Goal: Task Accomplishment & Management: Manage account settings

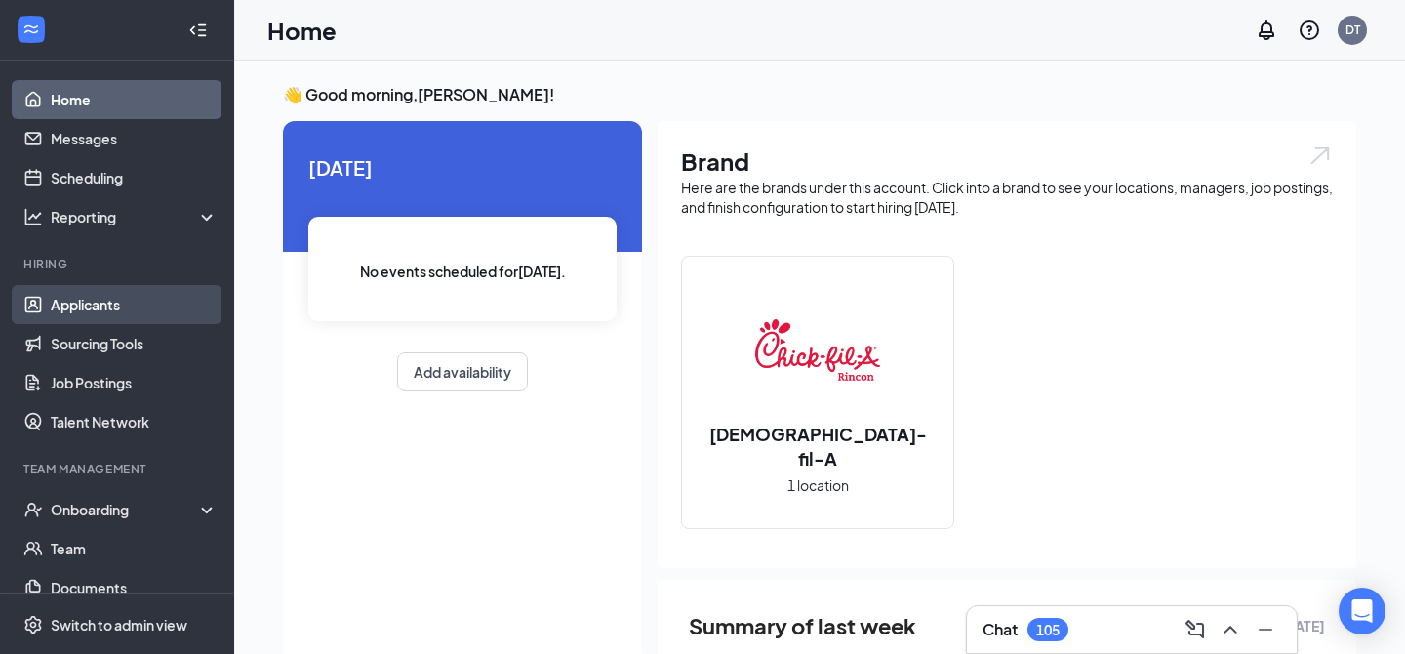
click at [78, 304] on link "Applicants" at bounding box center [134, 304] width 167 height 39
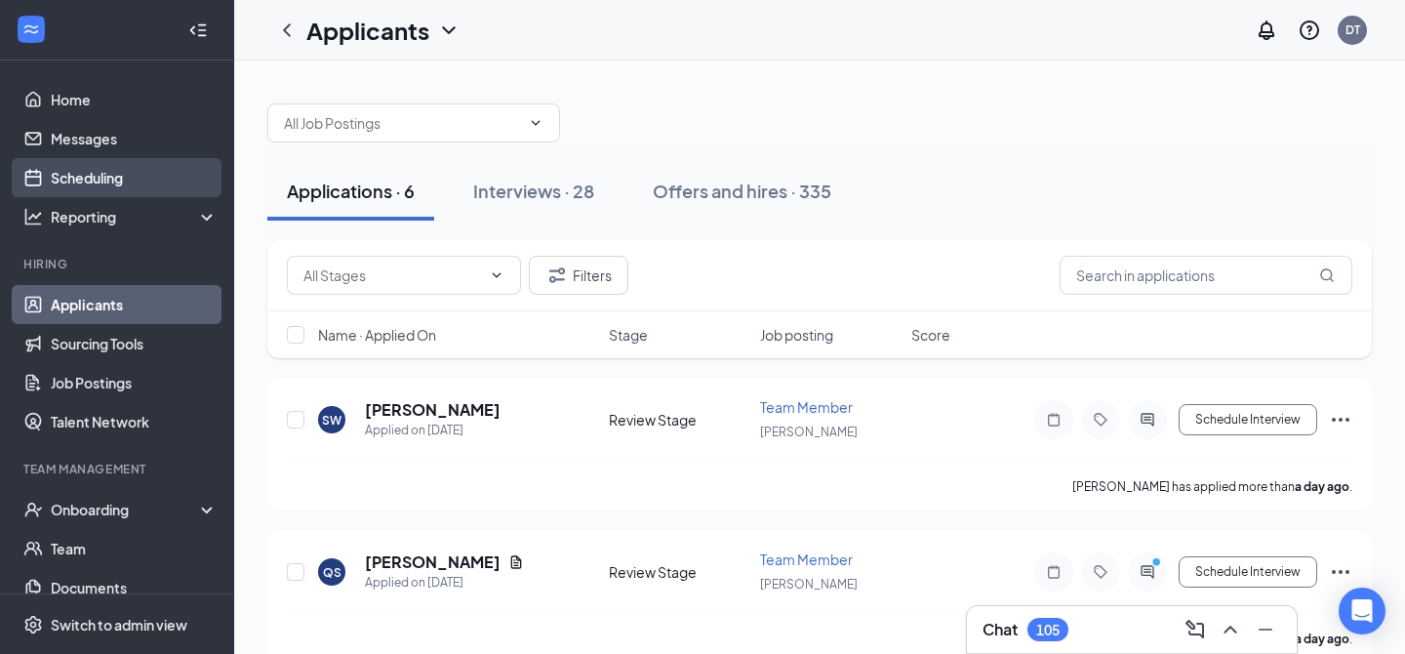
click at [100, 192] on link "Scheduling" at bounding box center [134, 177] width 167 height 39
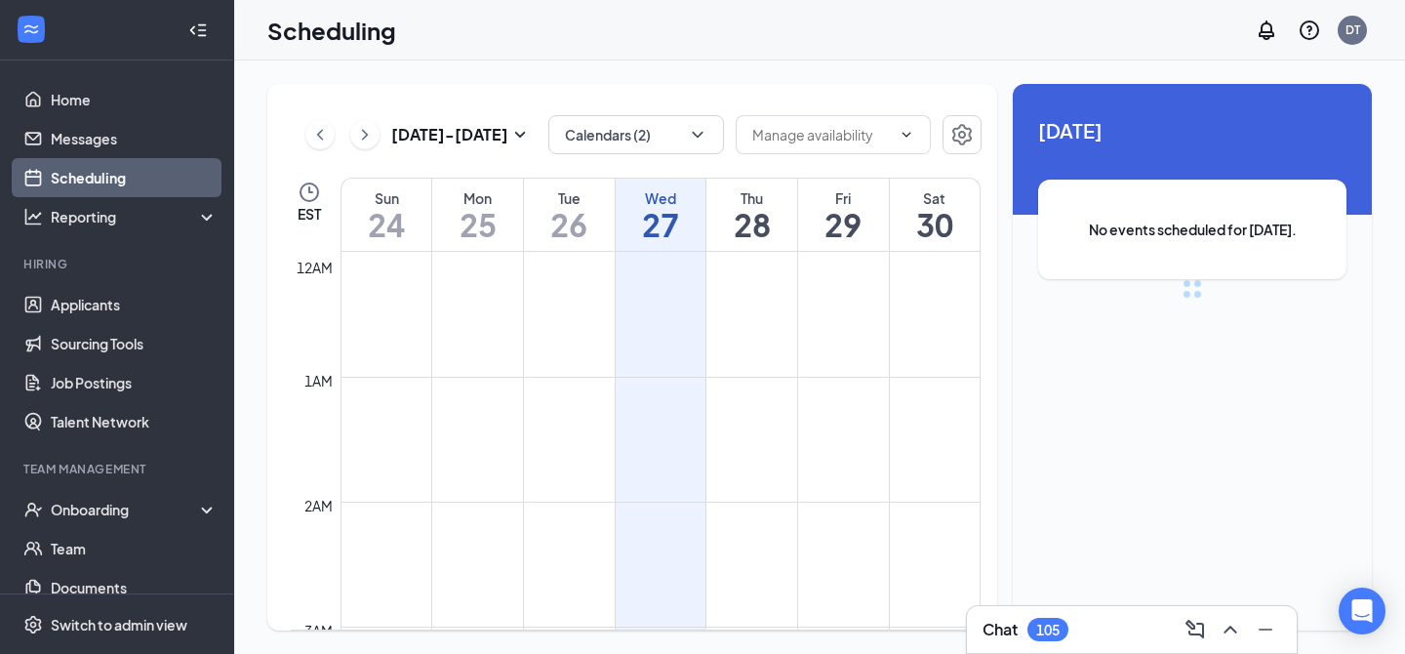
scroll to position [959, 0]
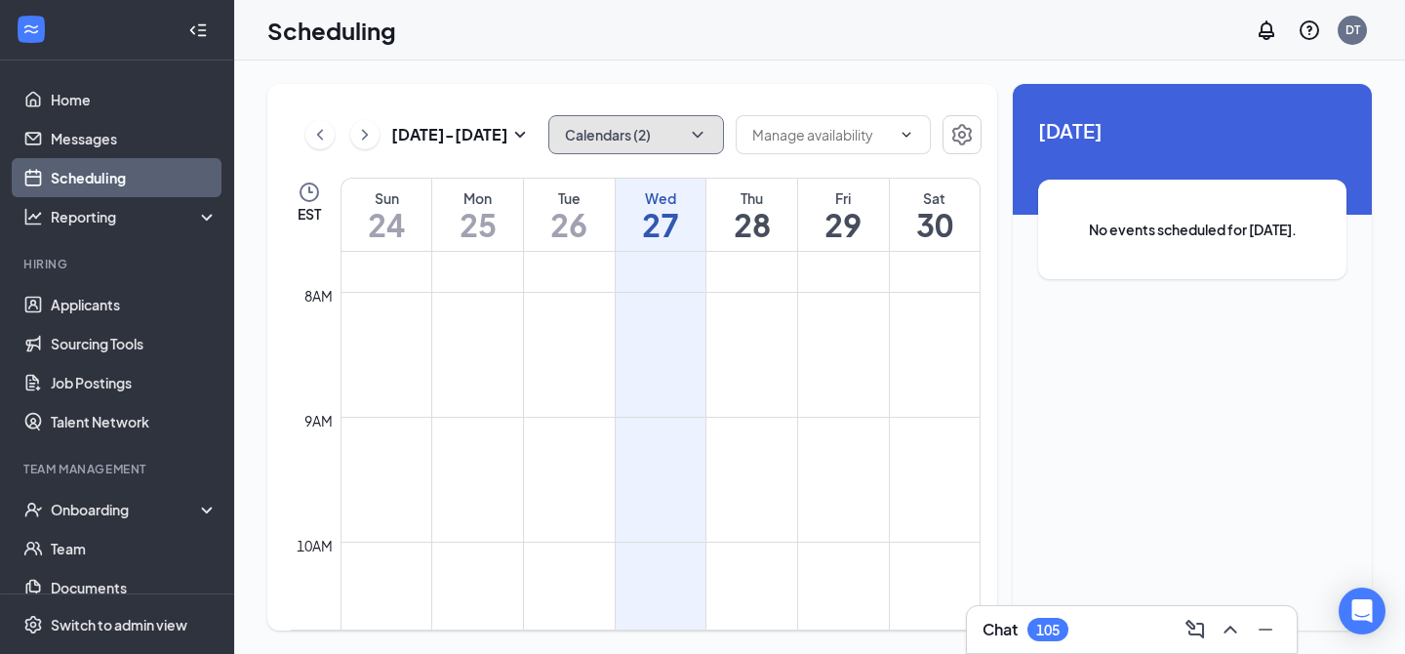
click at [698, 133] on icon "ChevronDown" at bounding box center [698, 135] width 20 height 20
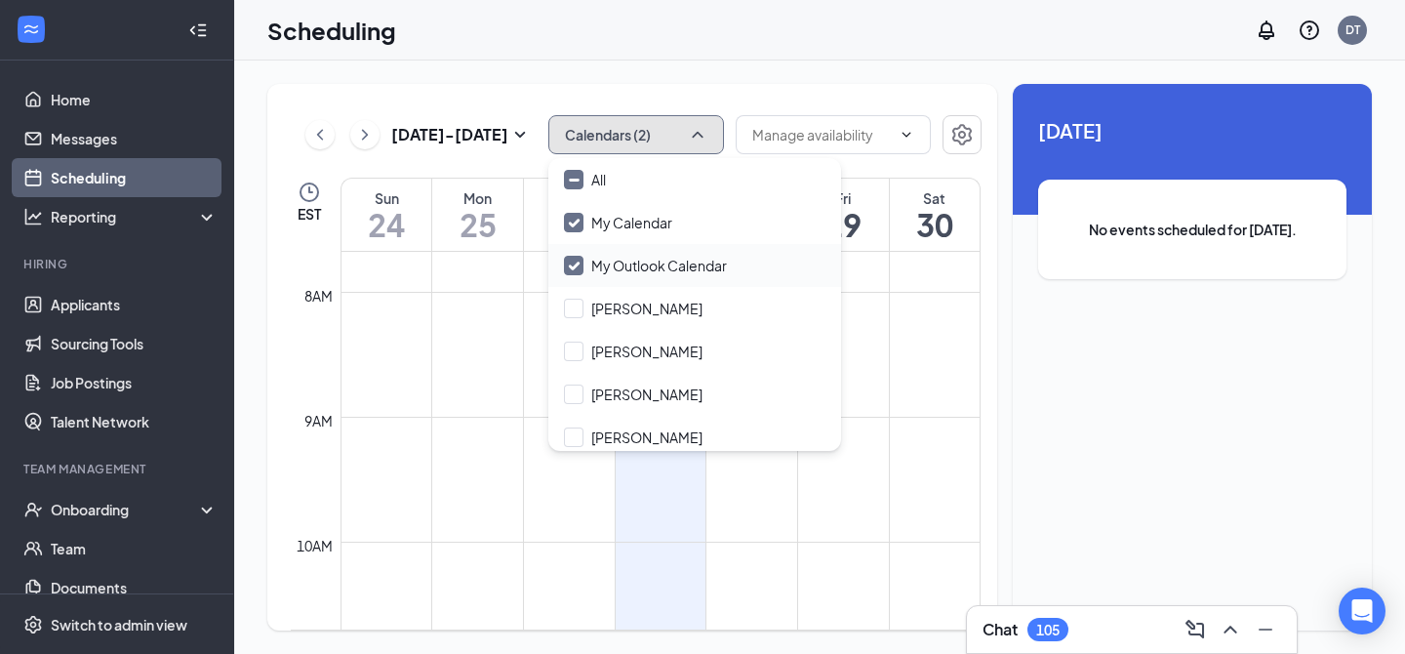
scroll to position [8, 0]
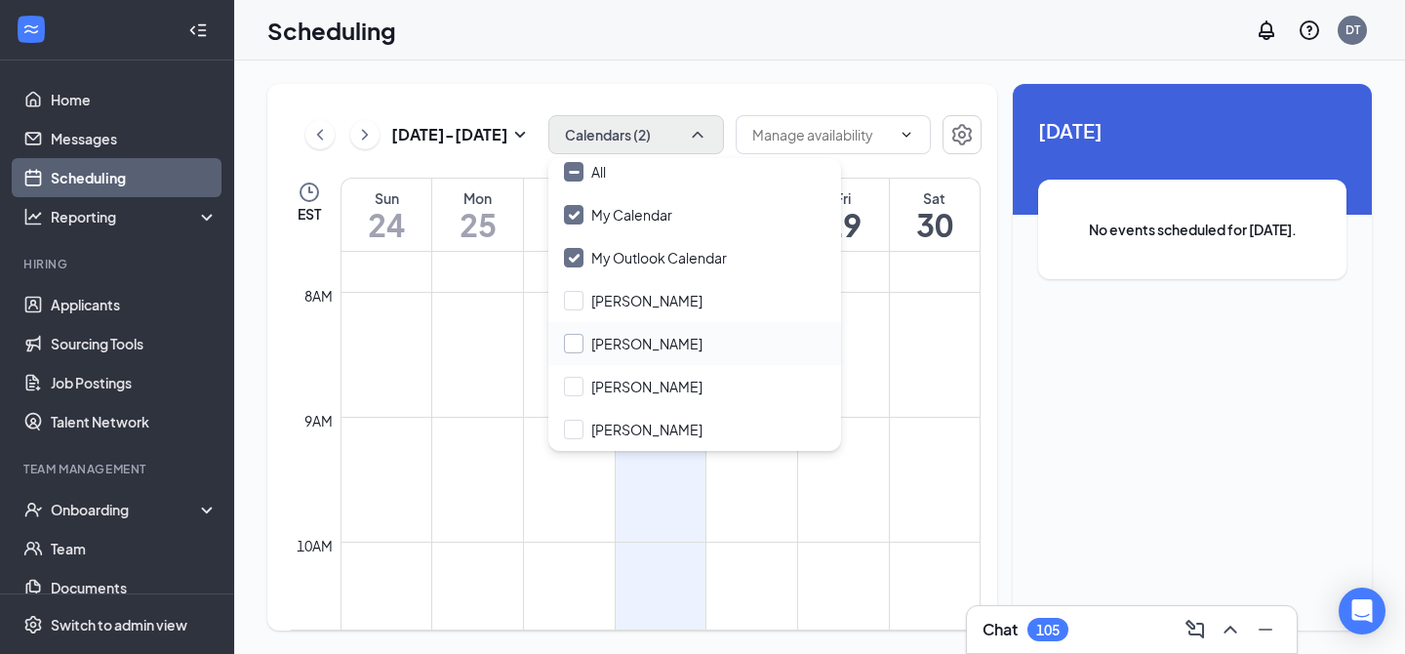
click at [637, 338] on input "[PERSON_NAME]" at bounding box center [633, 344] width 139 height 20
checkbox input "true"
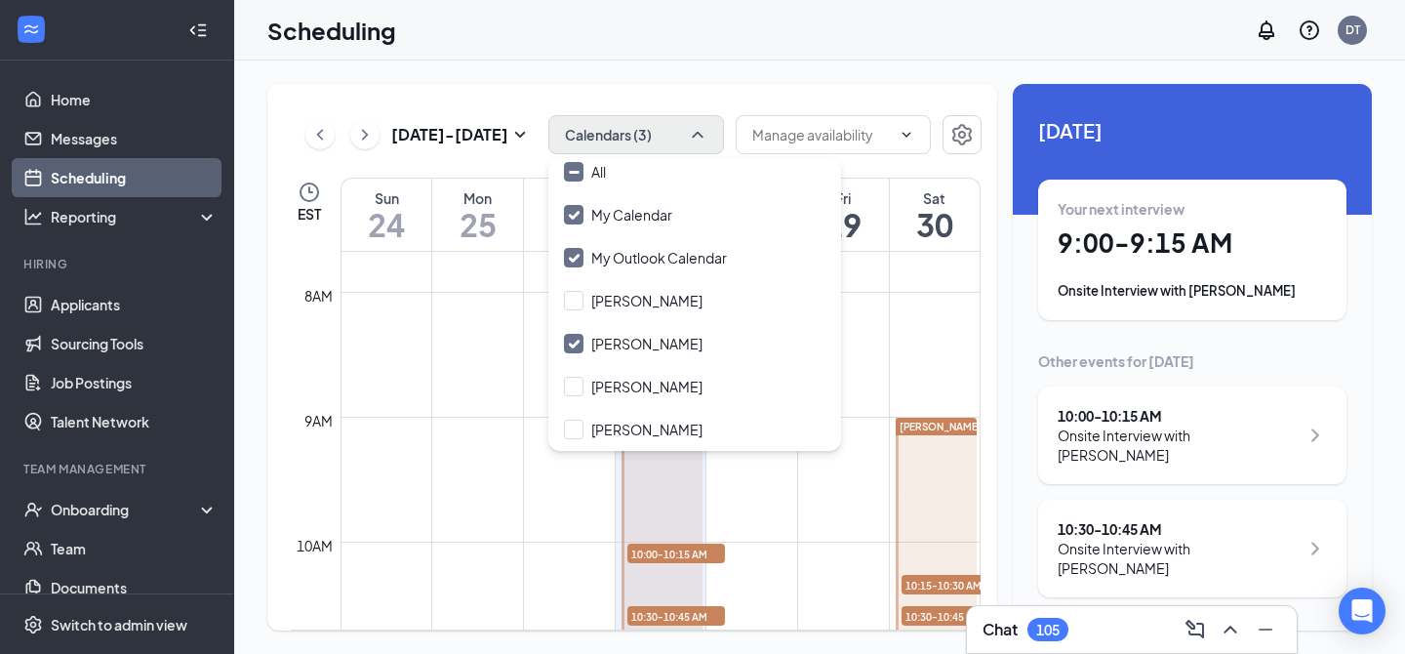
click at [734, 85] on div "[DATE] - [DATE] Calendars (3) EST Sun 24 Mon 25 Tue 26 Wed 27 Thu 28 Fri 29 Sat…" at bounding box center [632, 357] width 730 height 546
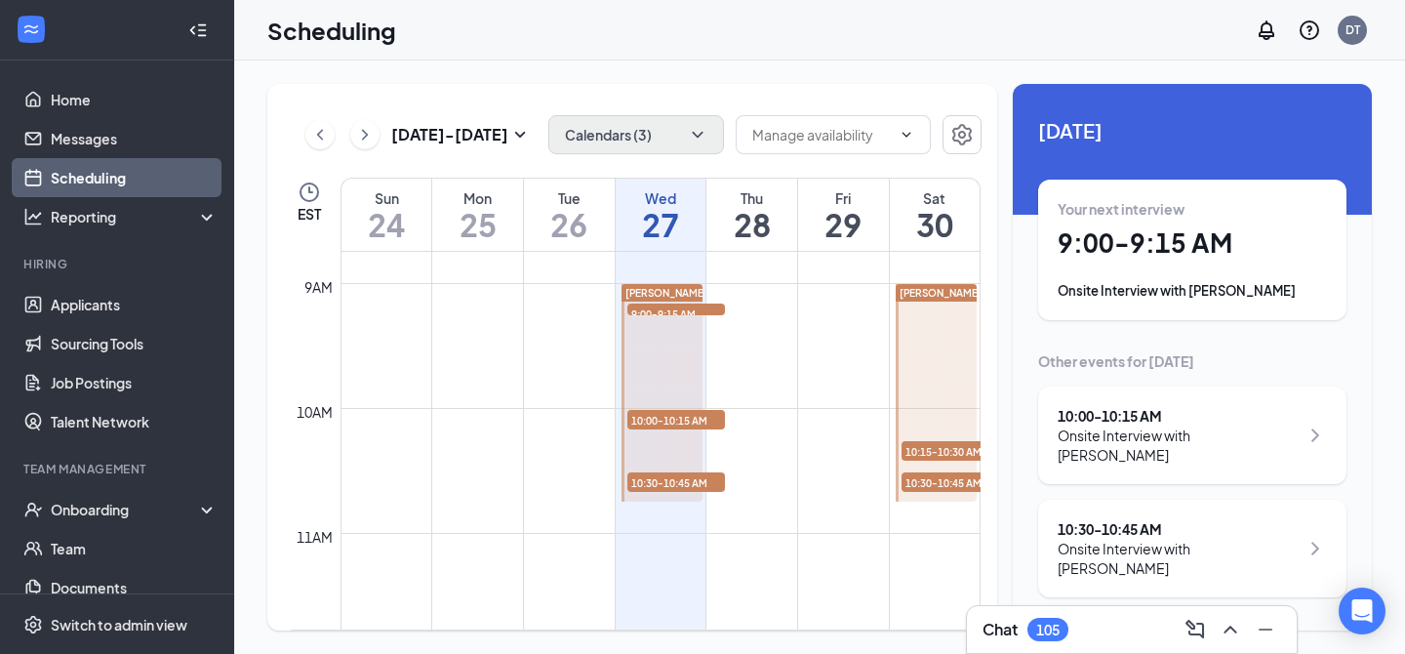
scroll to position [1113, 0]
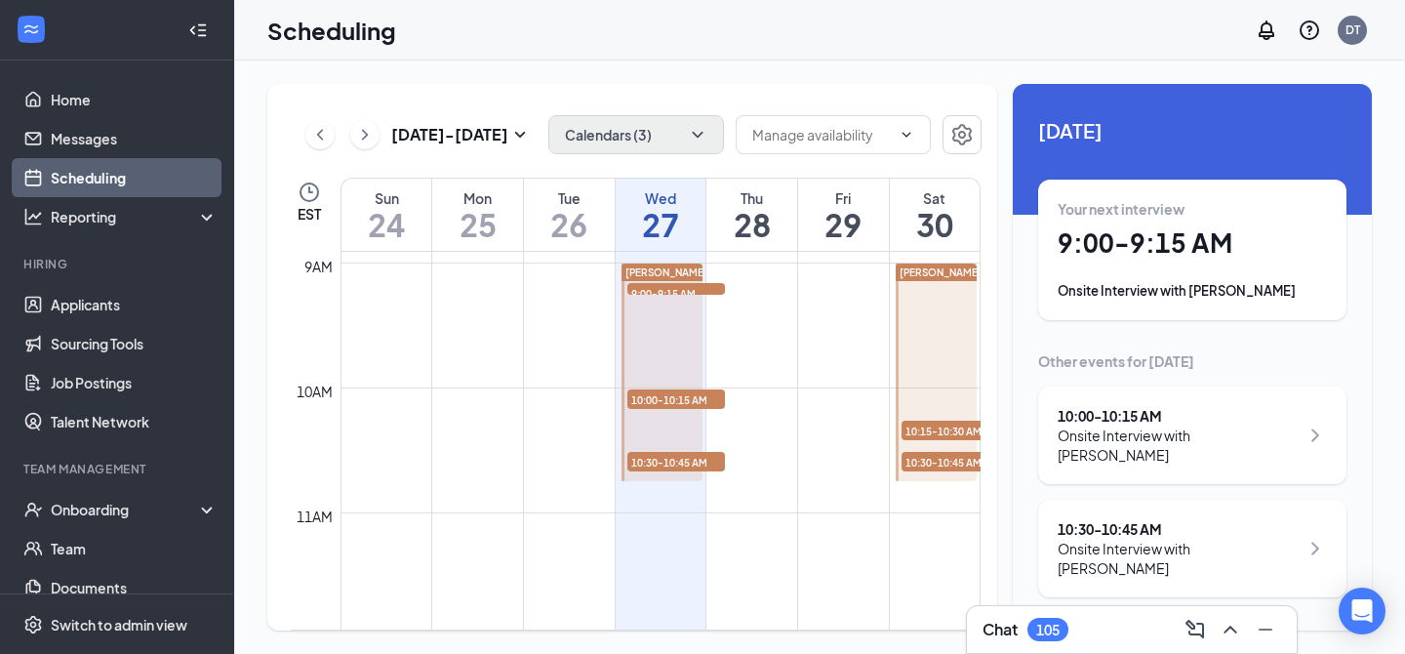
click at [699, 291] on span "9:00-9:15 AM" at bounding box center [676, 293] width 98 height 20
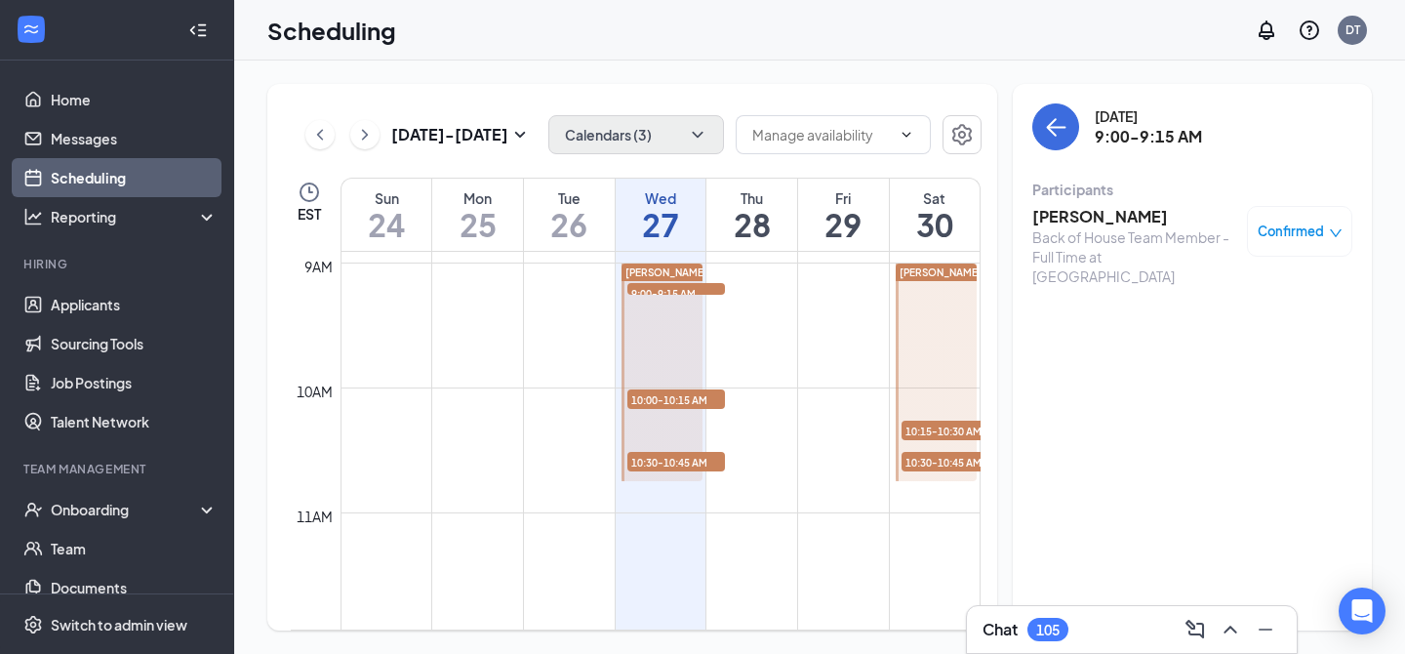
click at [678, 399] on span "10:00-10:15 AM" at bounding box center [676, 399] width 98 height 20
click at [687, 468] on span "10:30-10:45 AM" at bounding box center [676, 462] width 98 height 20
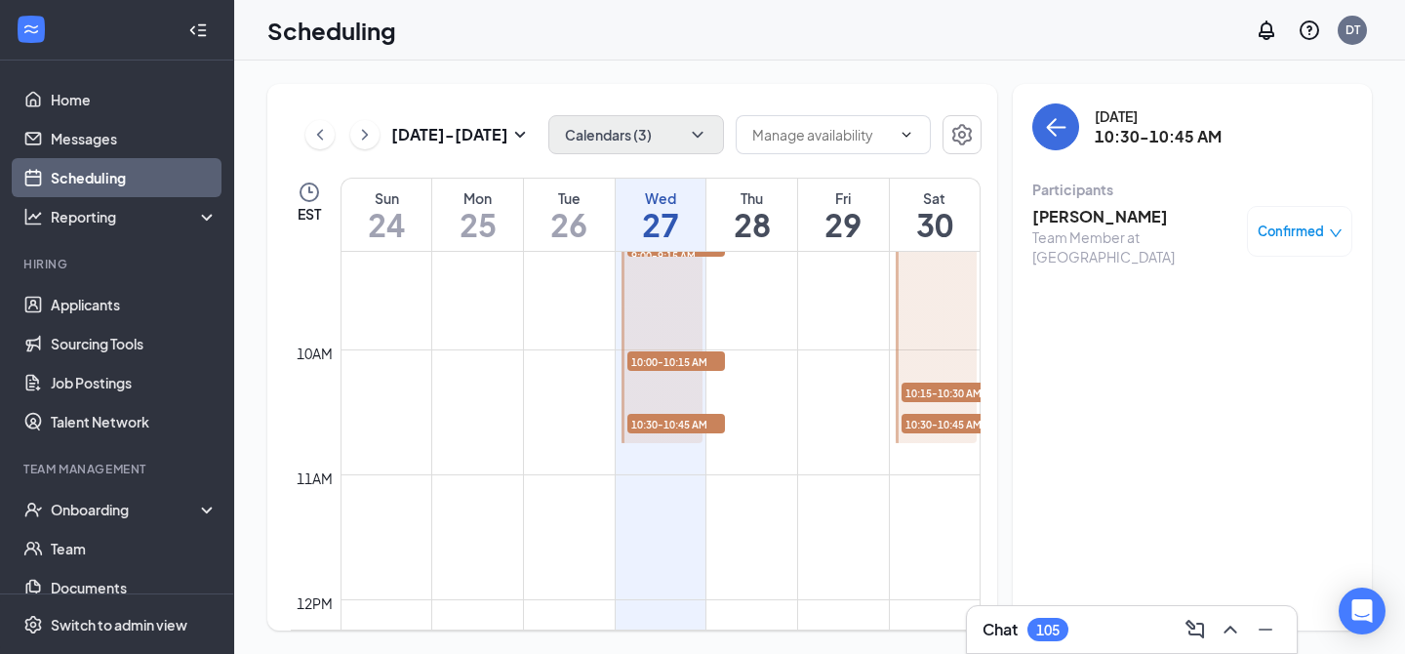
scroll to position [1149, 0]
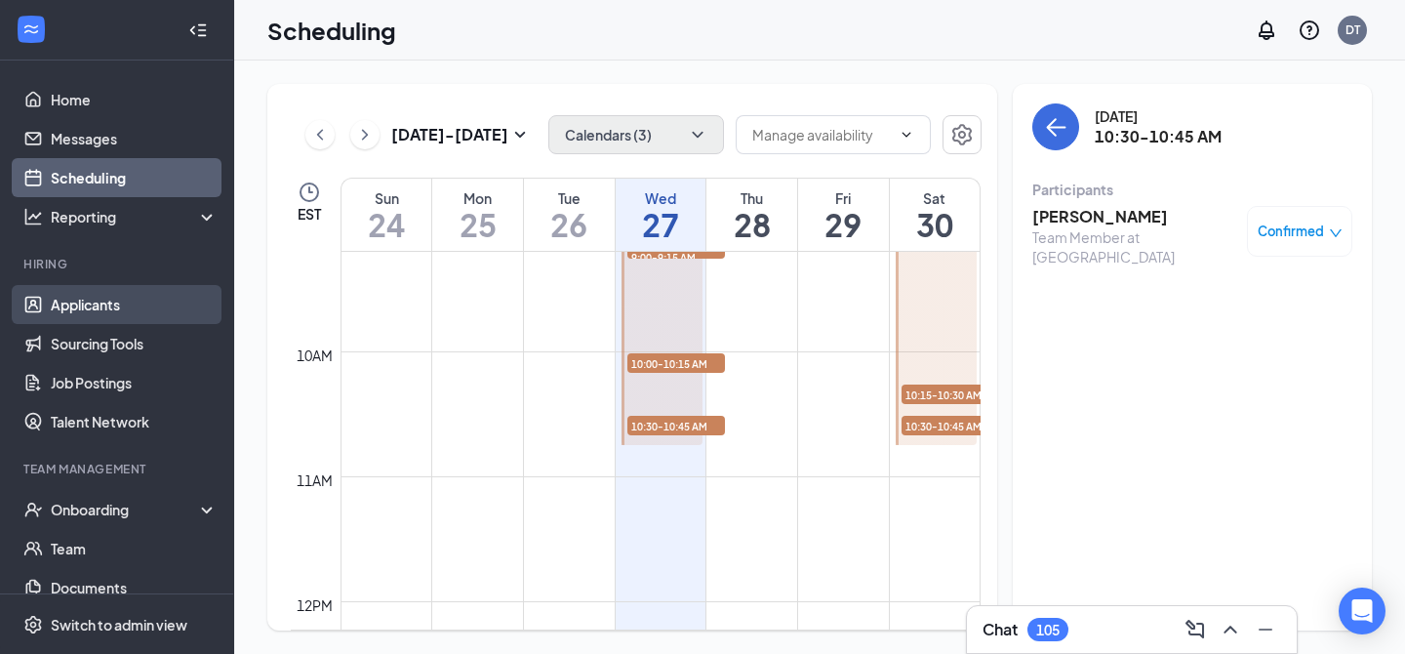
click at [109, 308] on link "Applicants" at bounding box center [134, 304] width 167 height 39
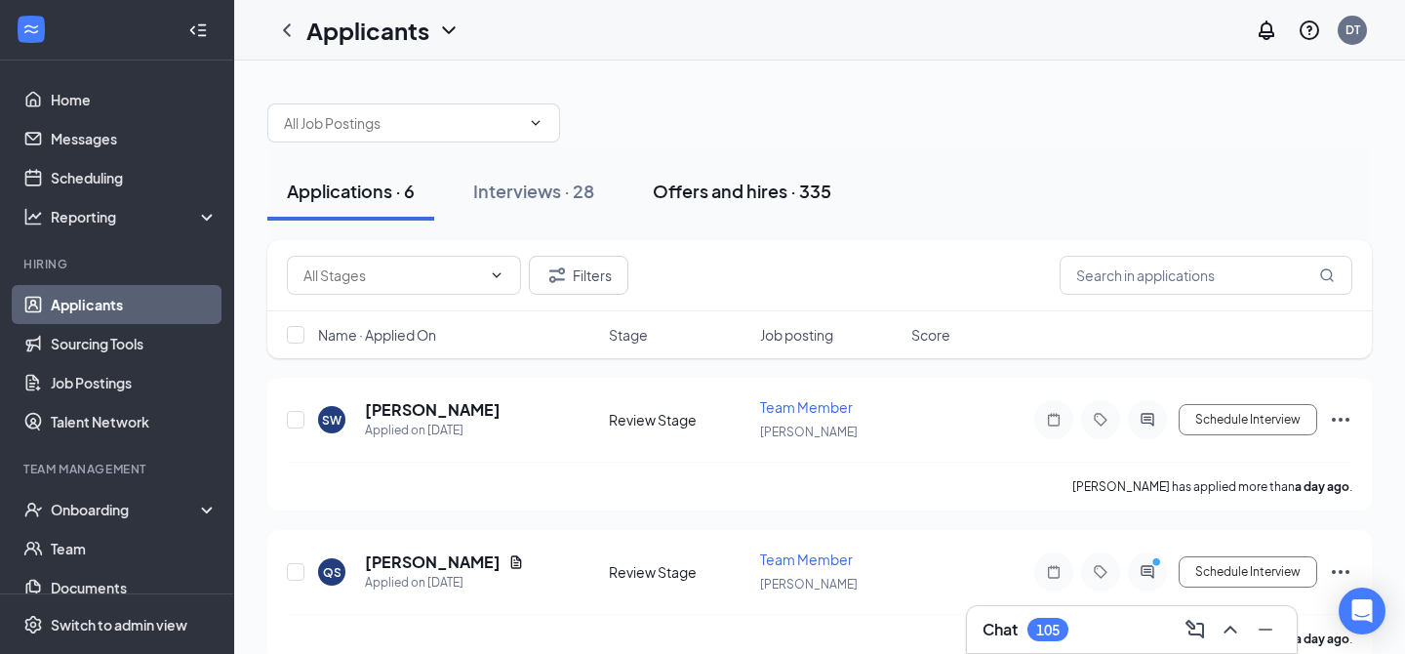
click at [701, 188] on div "Offers and hires · 335" at bounding box center [742, 191] width 179 height 24
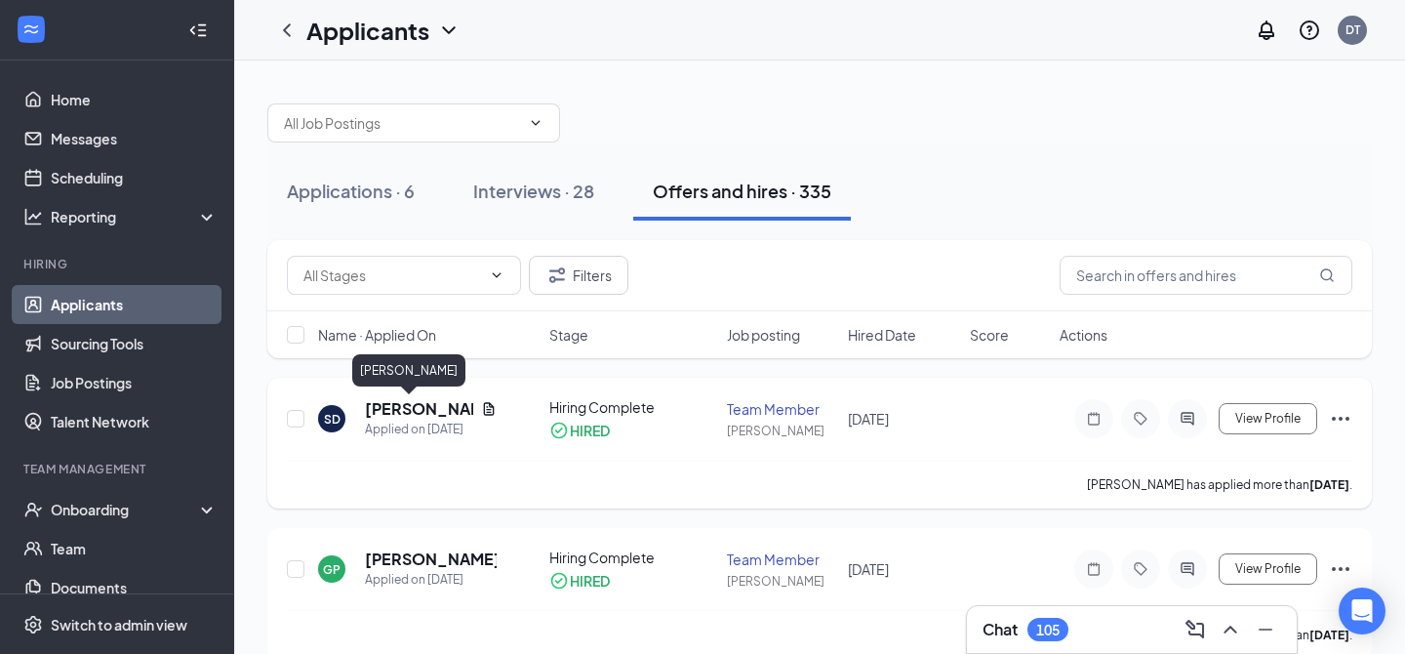
click at [407, 413] on h5 "[PERSON_NAME]" at bounding box center [419, 408] width 108 height 21
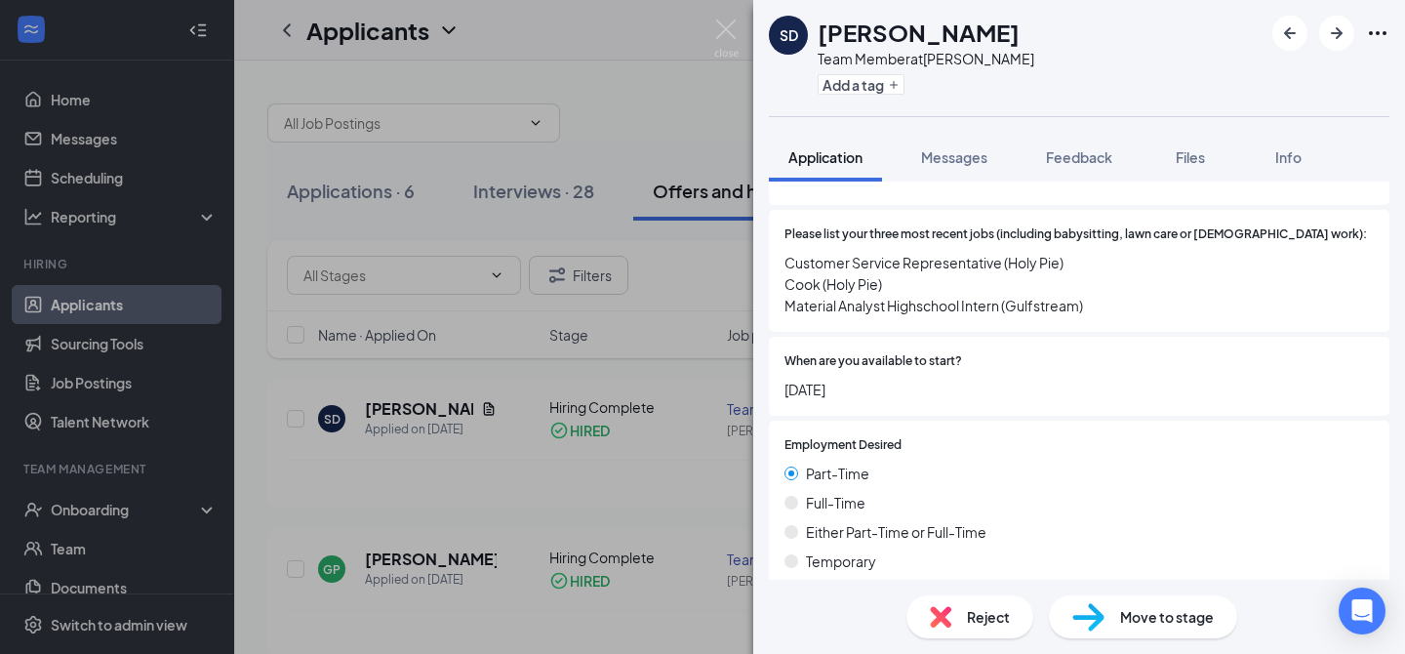
scroll to position [781, 0]
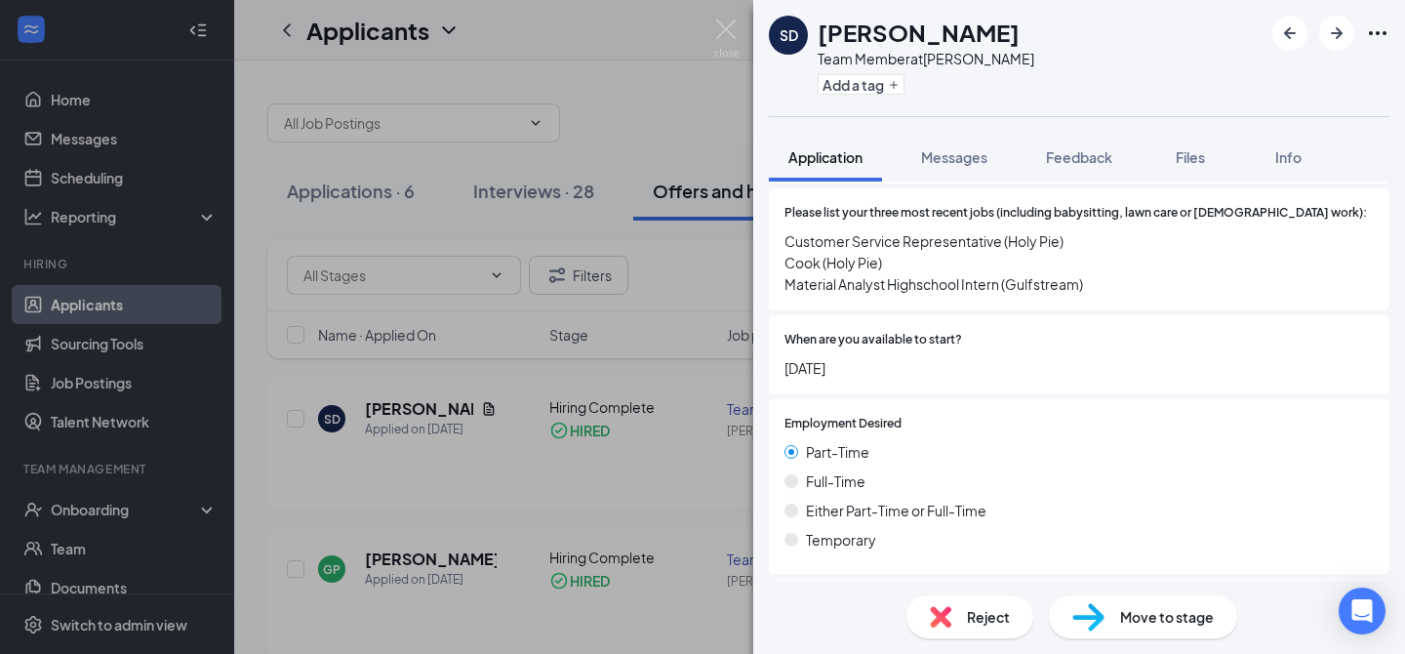
click at [461, 492] on div "SD [PERSON_NAME] Team Member at [PERSON_NAME] Add a tag Application Messages Fe…" at bounding box center [702, 327] width 1405 height 654
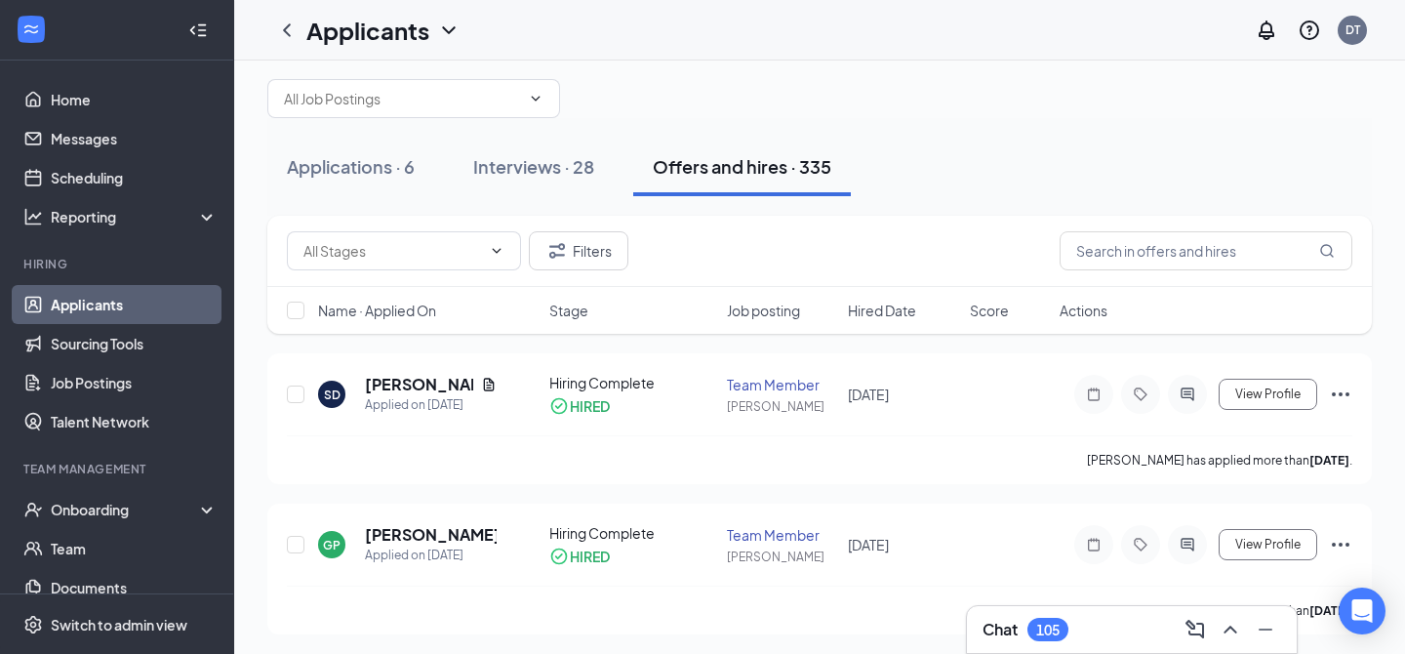
scroll to position [41, 0]
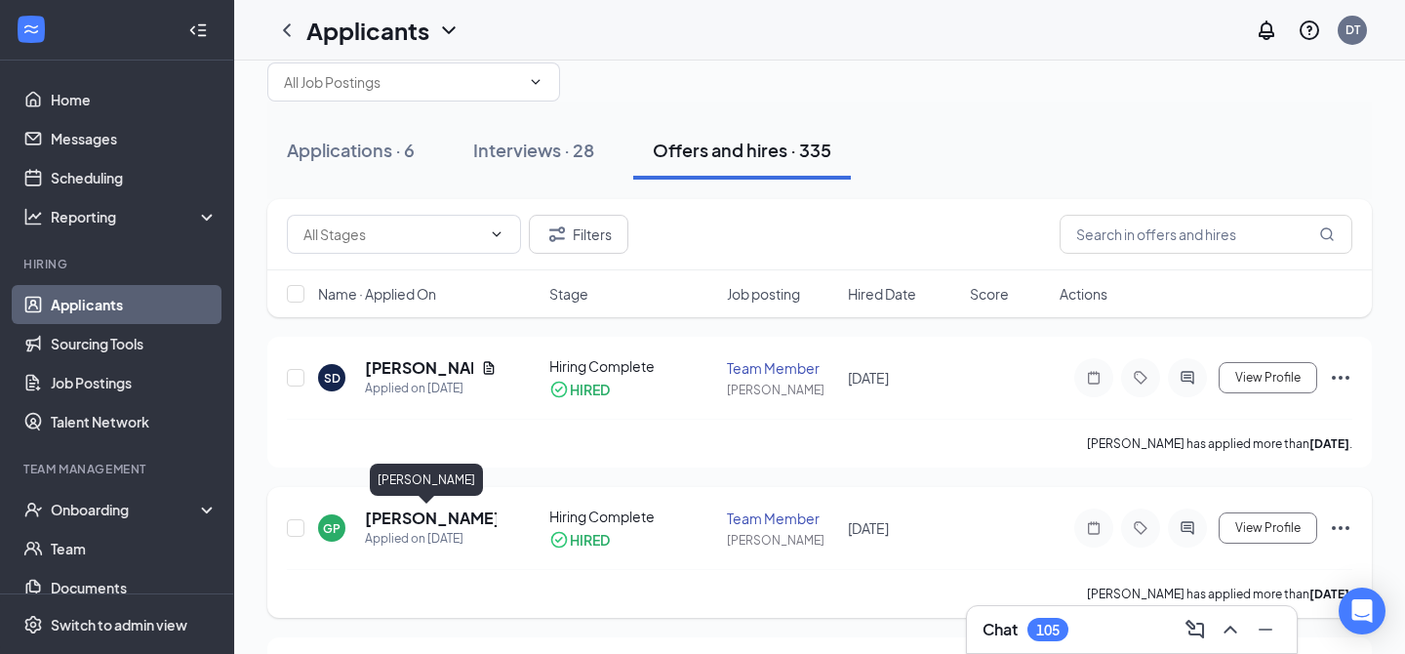
click at [418, 519] on h5 "[PERSON_NAME]" at bounding box center [431, 517] width 132 height 21
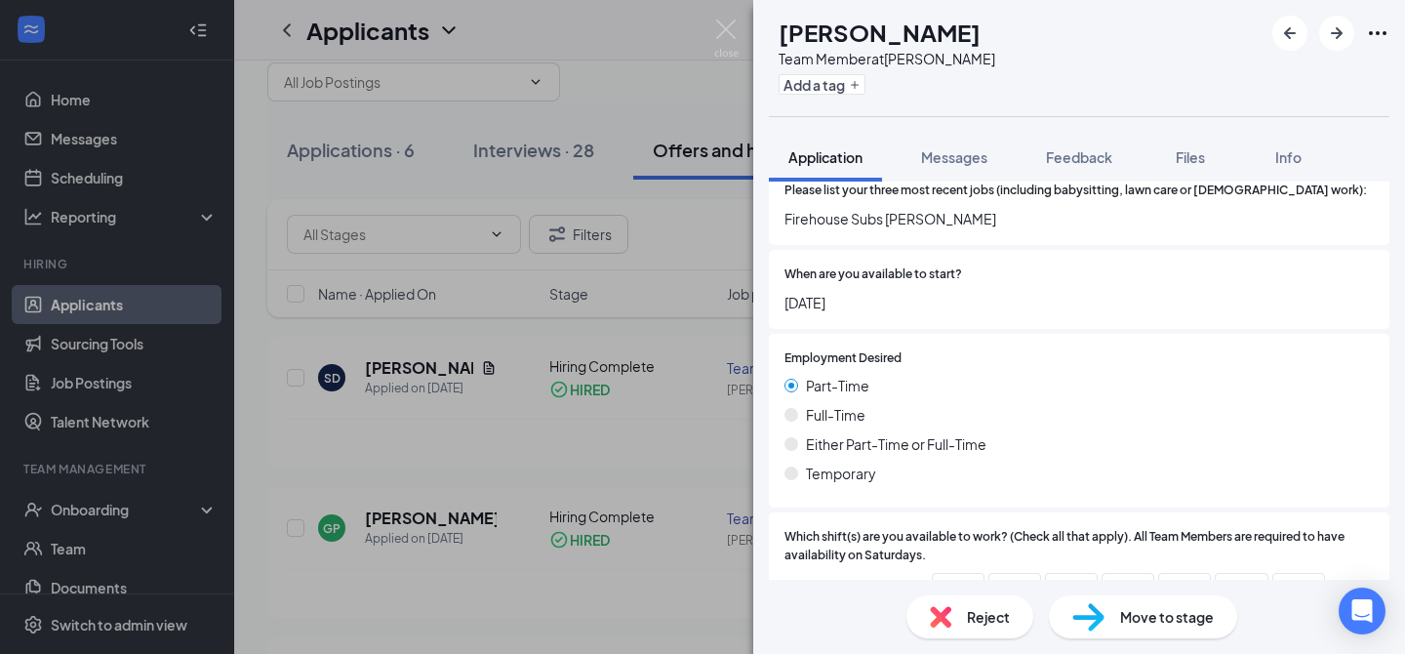
scroll to position [955, 0]
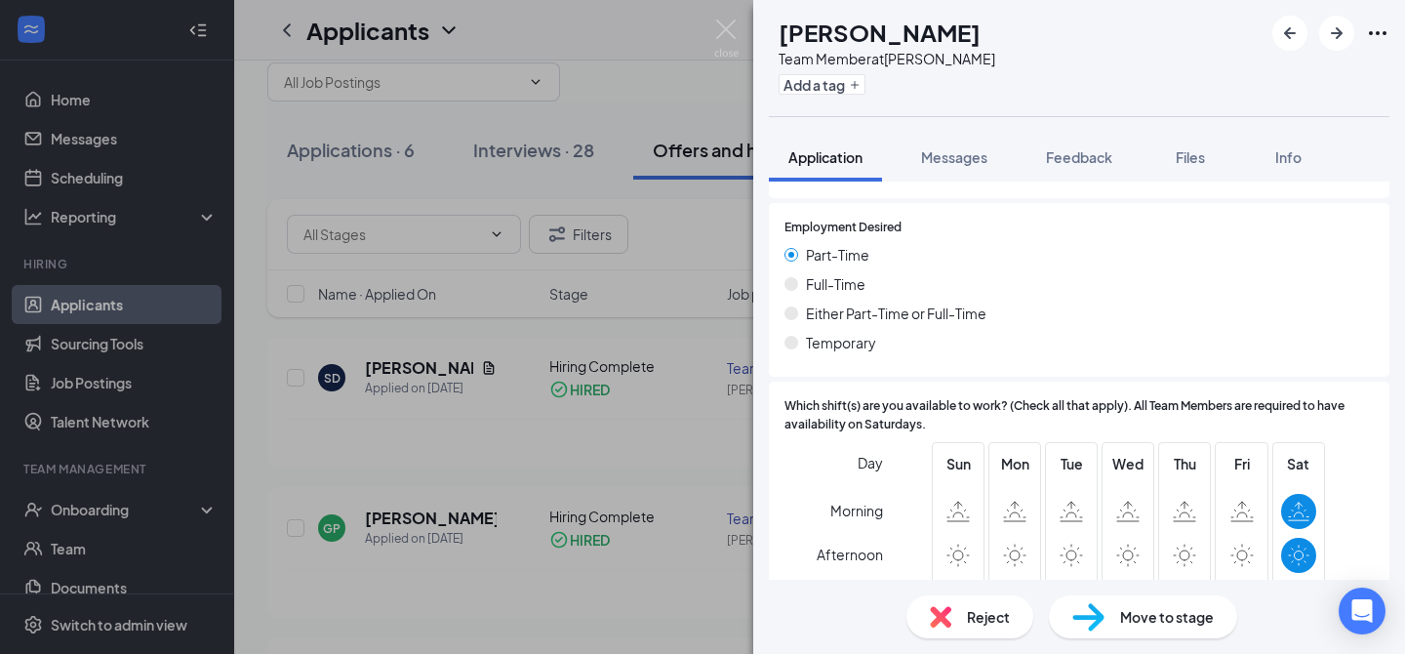
click at [560, 485] on div "GP [PERSON_NAME] Team Member at [PERSON_NAME] Add a tag Application Messages Fe…" at bounding box center [702, 327] width 1405 height 654
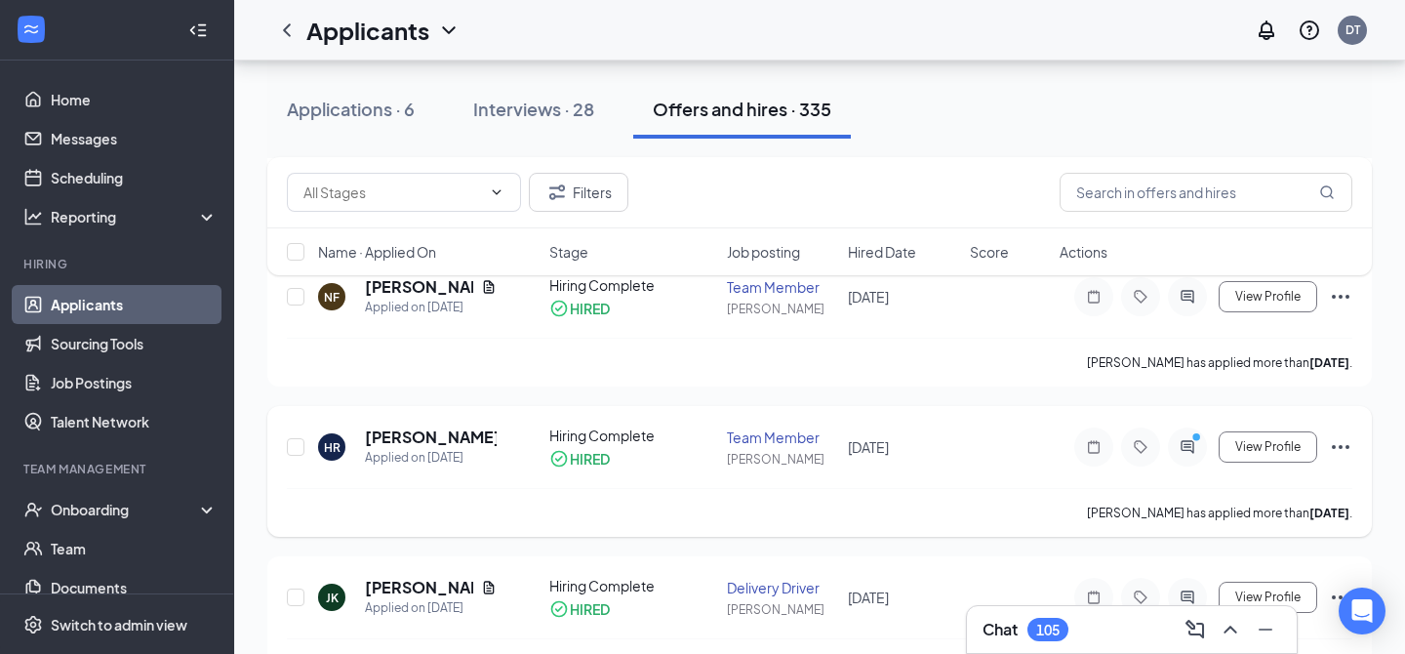
scroll to position [761, 0]
click at [423, 433] on h5 "[PERSON_NAME]" at bounding box center [431, 434] width 132 height 21
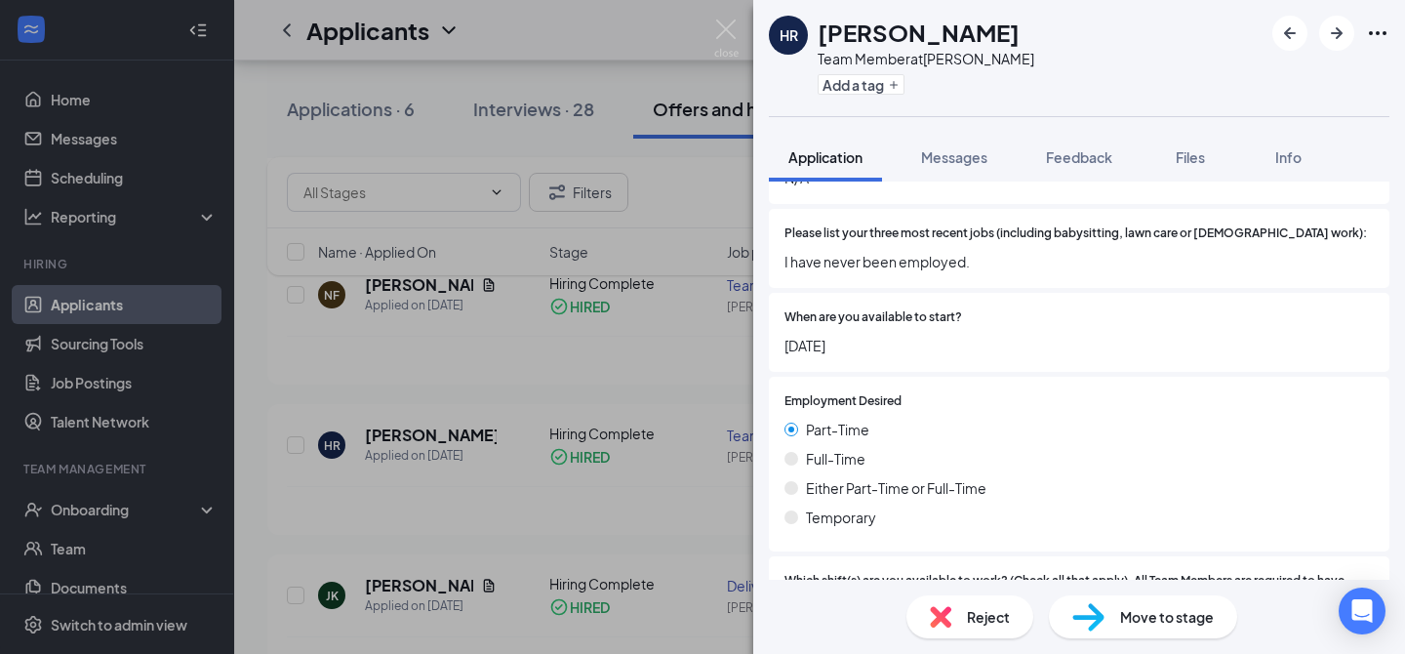
scroll to position [788, 0]
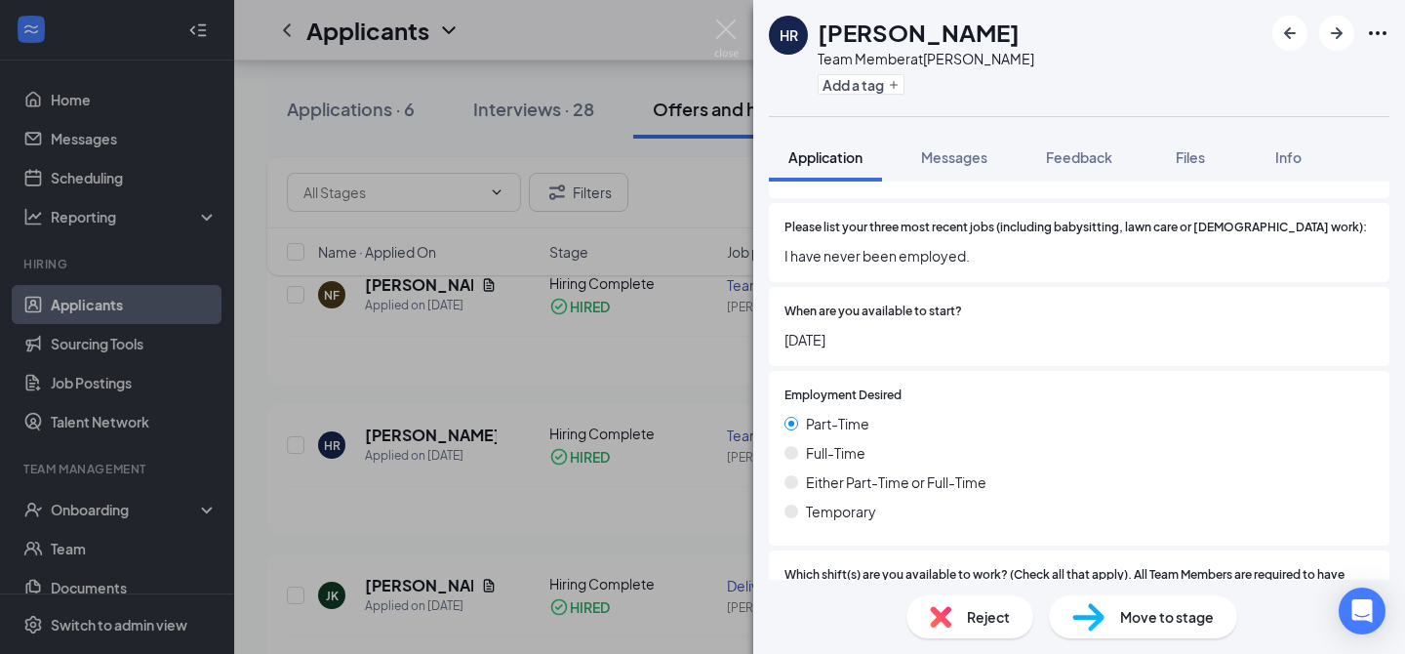
click at [472, 522] on div "HR [PERSON_NAME] Team Member at [PERSON_NAME] Add a tag Application Messages Fe…" at bounding box center [702, 327] width 1405 height 654
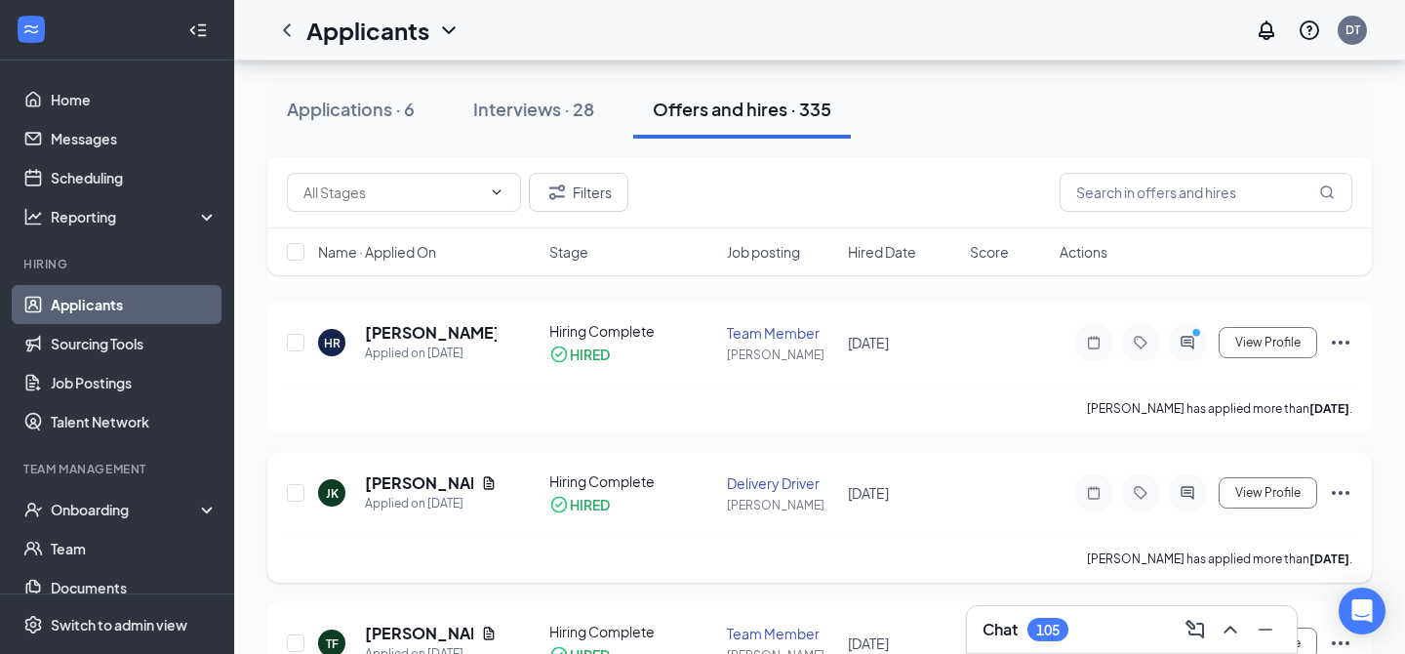
scroll to position [871, 0]
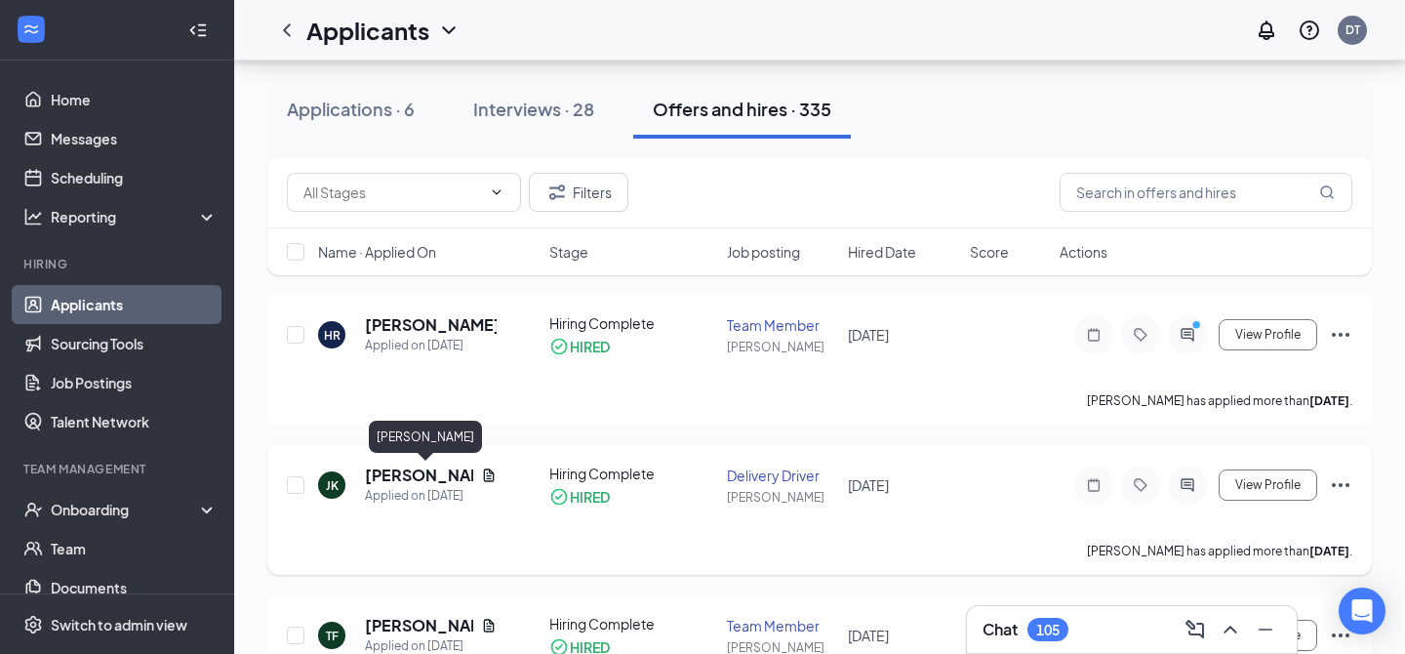
click at [386, 469] on h5 "[PERSON_NAME]" at bounding box center [419, 474] width 108 height 21
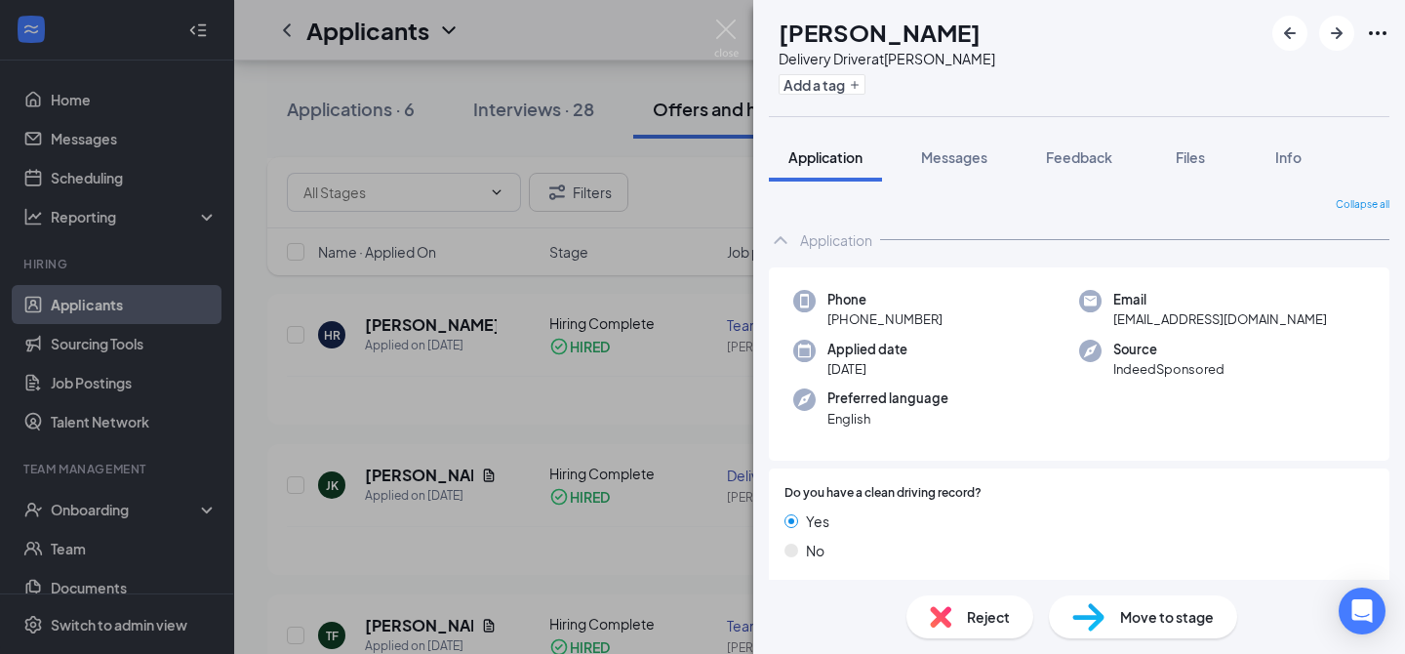
click at [462, 513] on div "JK [PERSON_NAME] Delivery Driver at [PERSON_NAME] Add a tag Application Message…" at bounding box center [702, 327] width 1405 height 654
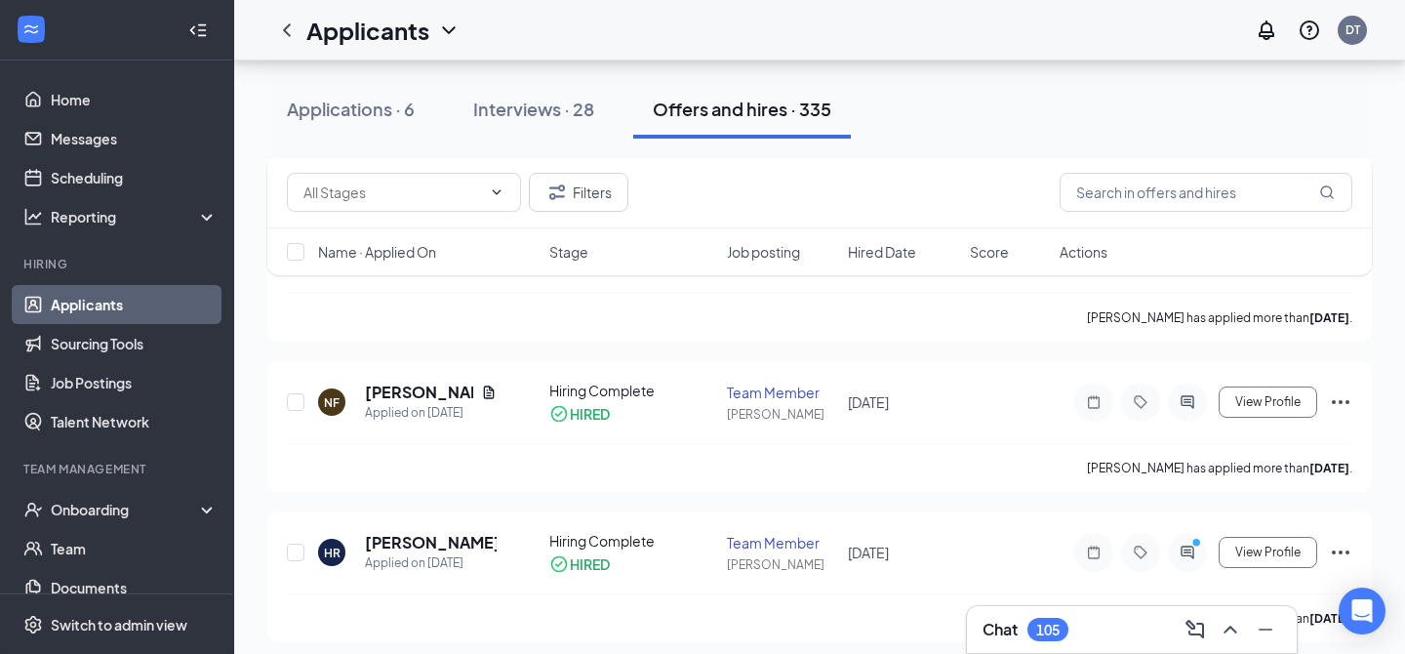
scroll to position [644, 0]
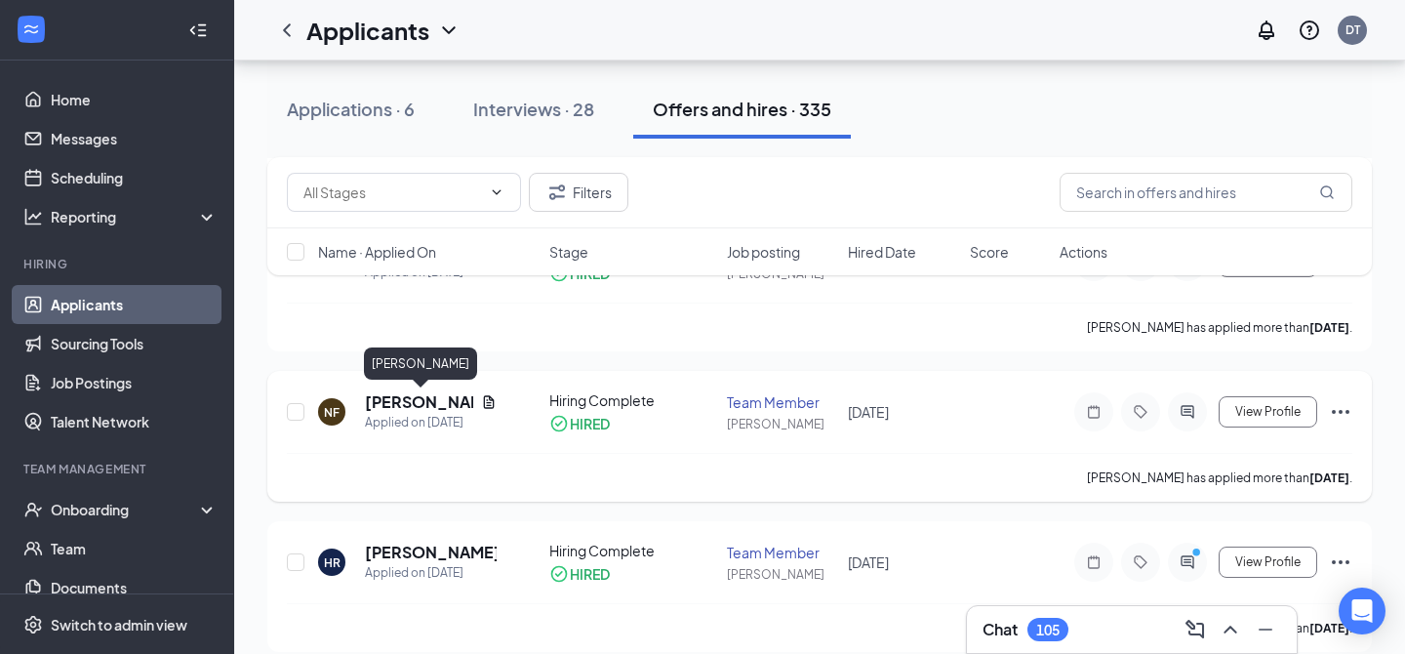
click at [395, 392] on h5 "[PERSON_NAME]" at bounding box center [419, 401] width 108 height 21
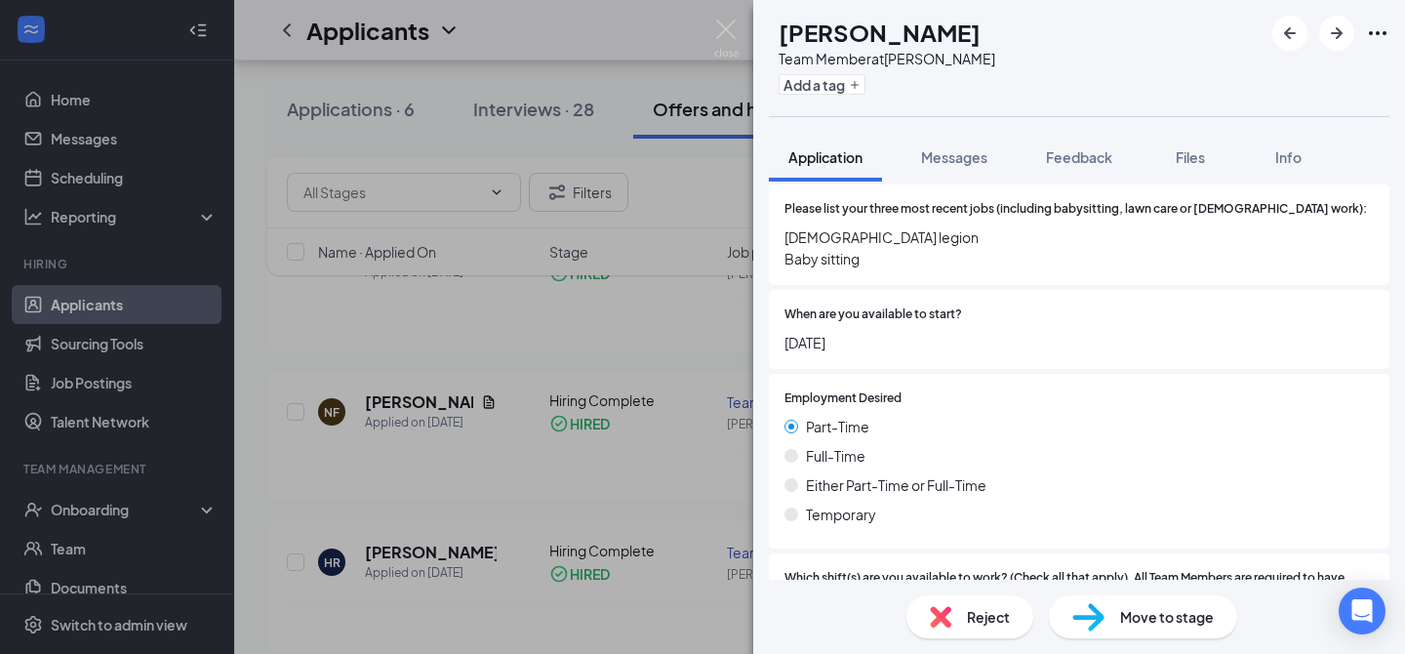
scroll to position [807, 0]
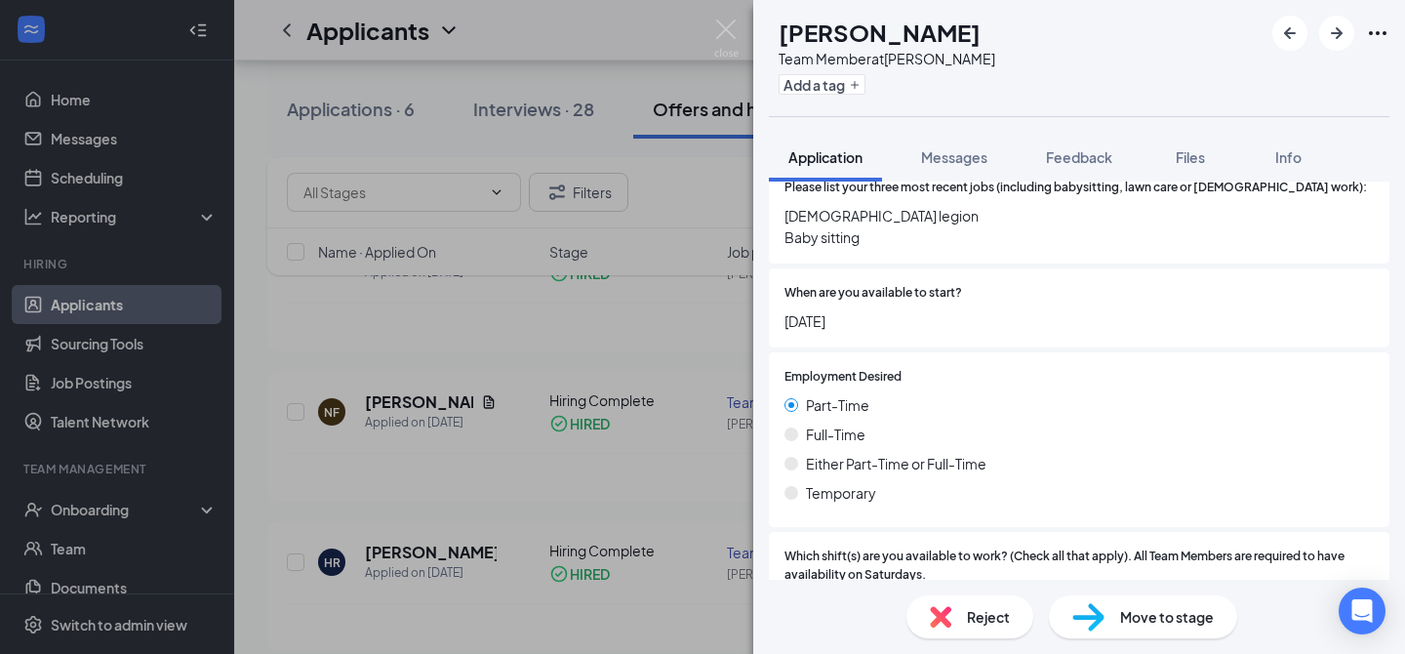
click at [472, 375] on div "NF [PERSON_NAME] Team Member at [PERSON_NAME] Add a tag Application Messages Fe…" at bounding box center [702, 327] width 1405 height 654
